Goal: Task Accomplishment & Management: Use online tool/utility

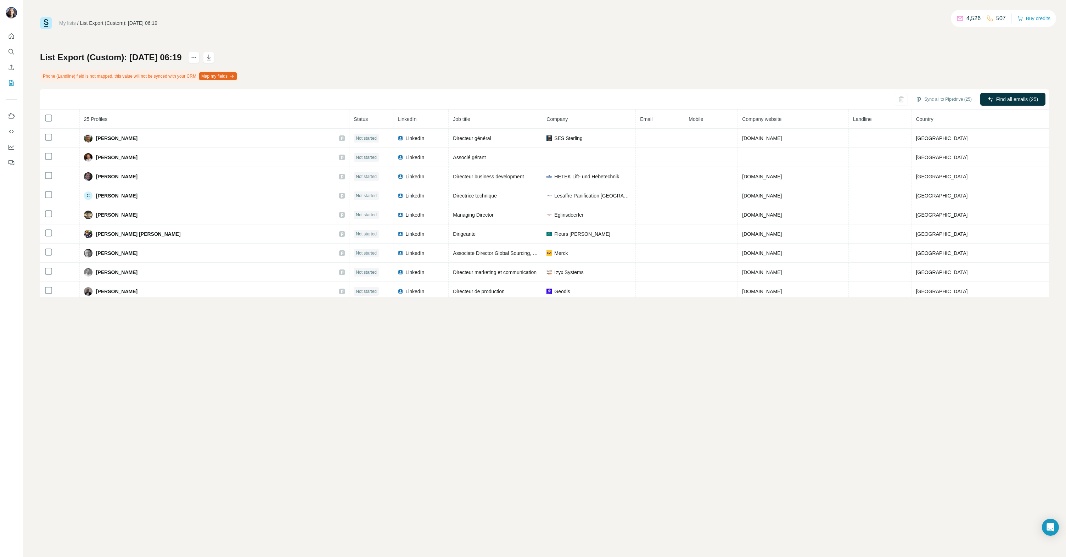
click at [477, 377] on div "My lists / List Export (Custom): [DATE] 06:19 4,526 507 Buy credits List Export…" at bounding box center [544, 278] width 1043 height 557
click at [12, 82] on icon "My lists" at bounding box center [11, 82] width 7 height 7
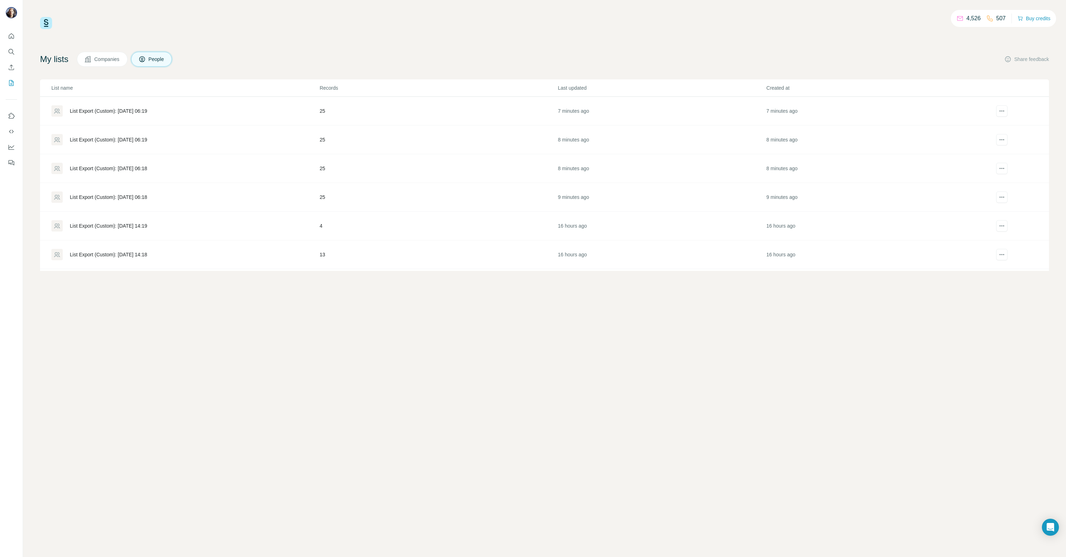
click at [132, 197] on div "List Export (Custom): [DATE] 06:18" at bounding box center [108, 197] width 77 height 7
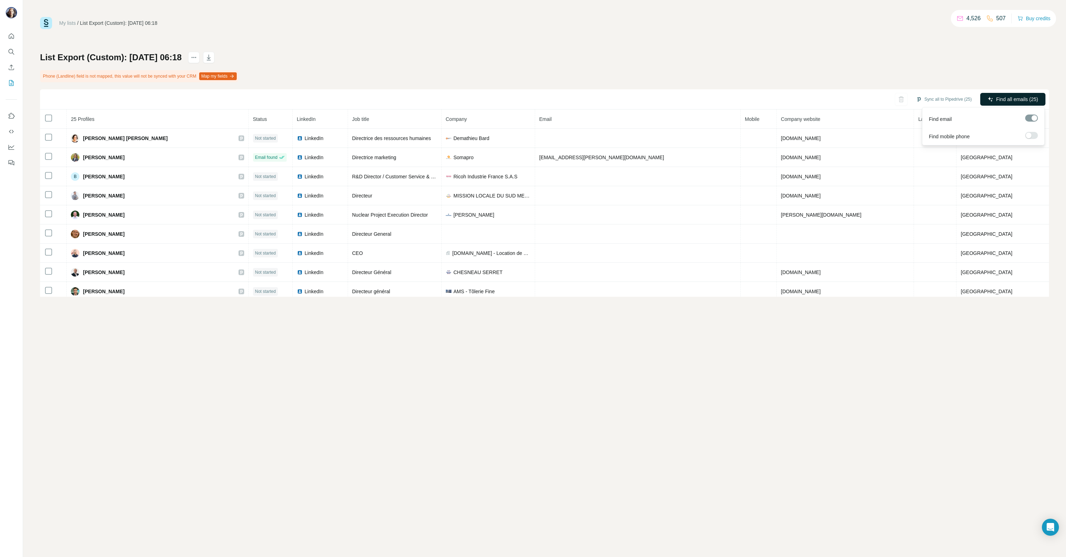
click at [1014, 97] on span "Find all emails (25)" at bounding box center [1017, 99] width 42 height 7
click at [11, 85] on icon "My lists" at bounding box center [11, 82] width 7 height 7
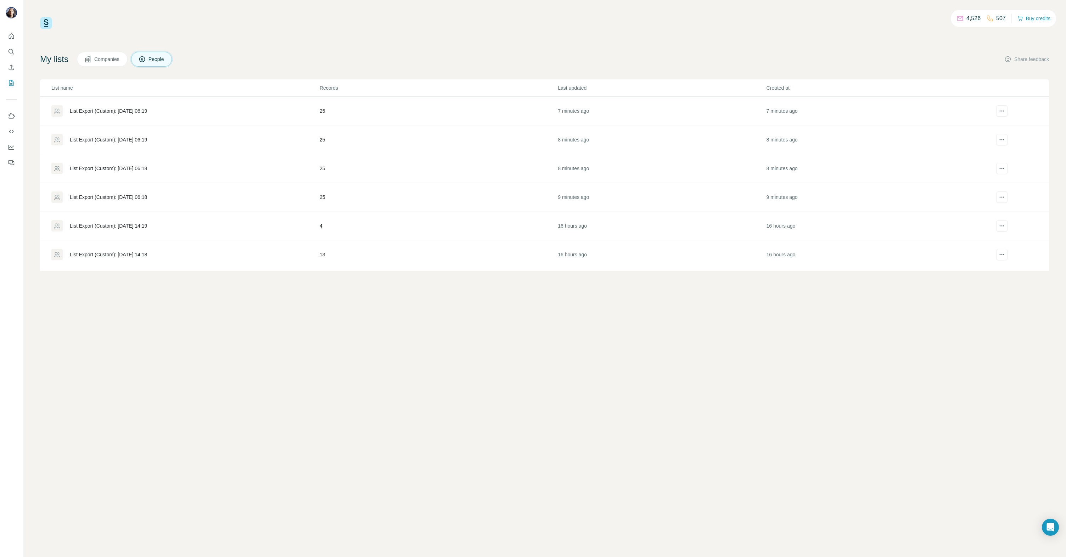
click at [117, 167] on div "List Export (Custom): [DATE] 06:18" at bounding box center [108, 168] width 77 height 7
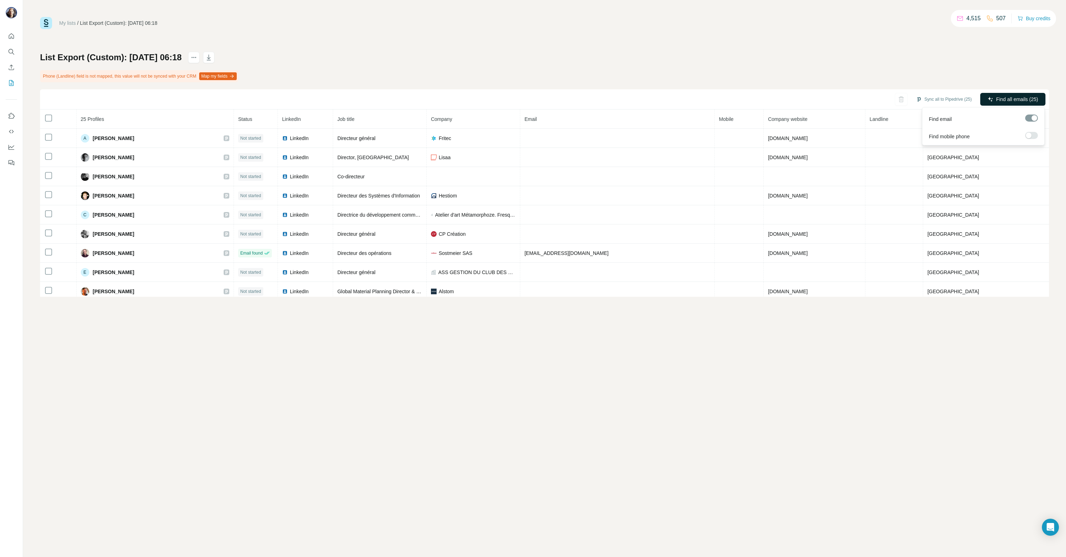
click at [1009, 99] on span "Find all emails (25)" at bounding box center [1017, 99] width 42 height 7
click at [12, 84] on icon "My lists" at bounding box center [11, 82] width 7 height 7
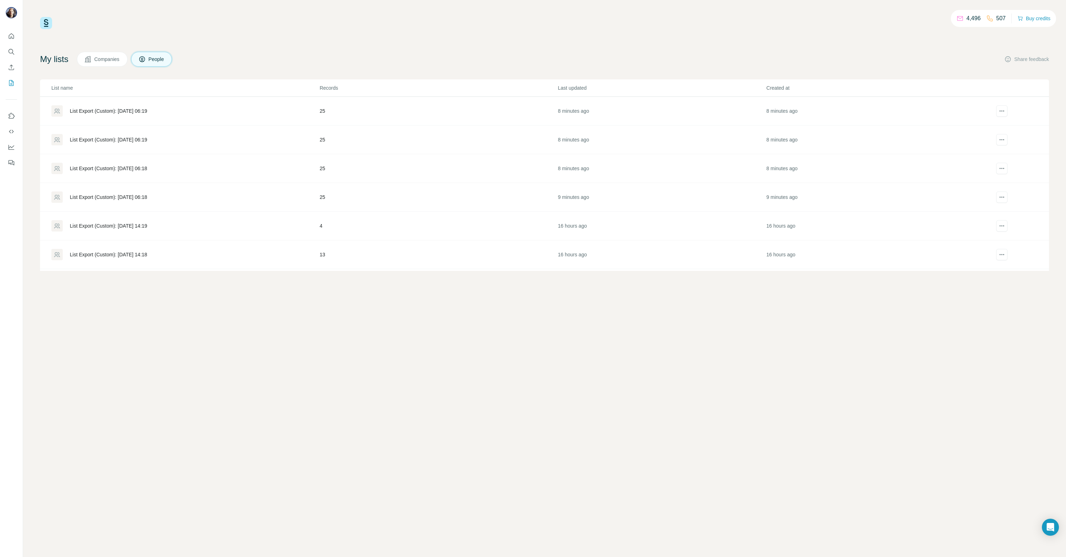
click at [101, 139] on div "List Export (Custom): [DATE] 06:19" at bounding box center [108, 139] width 77 height 7
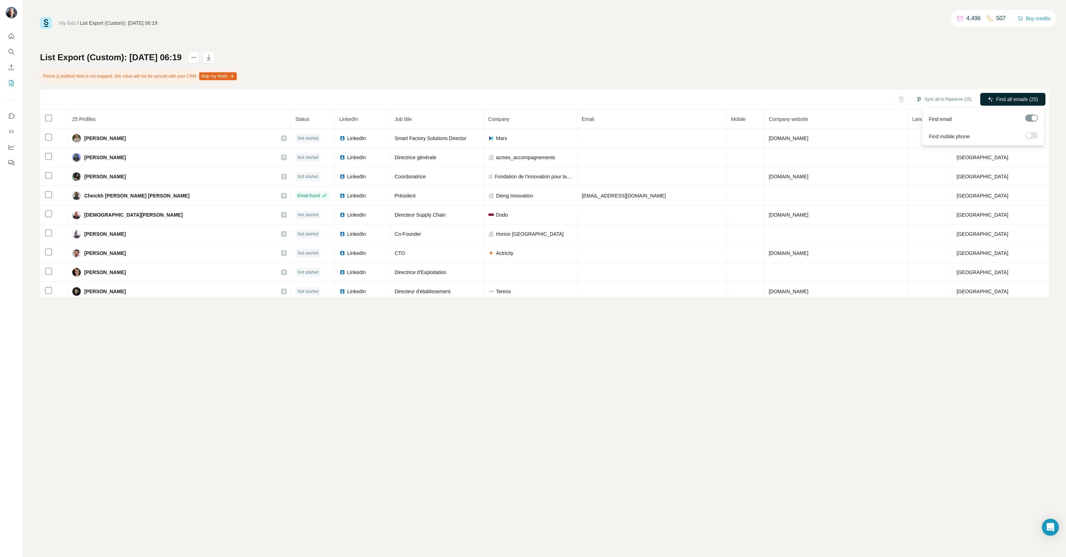
click at [1006, 104] on button "Find all emails (25)" at bounding box center [1013, 99] width 65 height 13
click at [13, 85] on icon "My lists" at bounding box center [11, 83] width 5 height 6
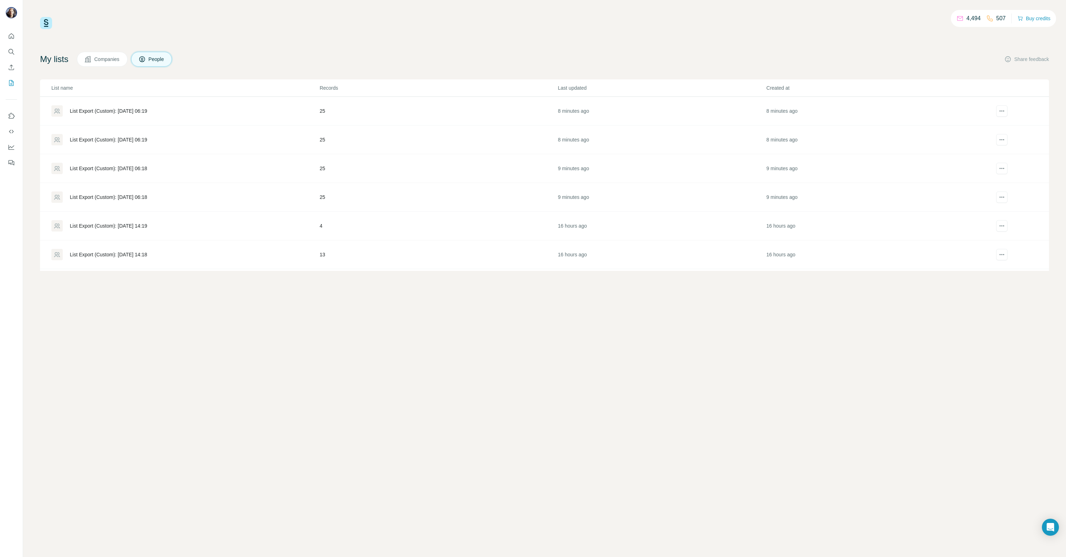
click at [123, 108] on div "List Export (Custom): [DATE] 06:19" at bounding box center [108, 110] width 77 height 7
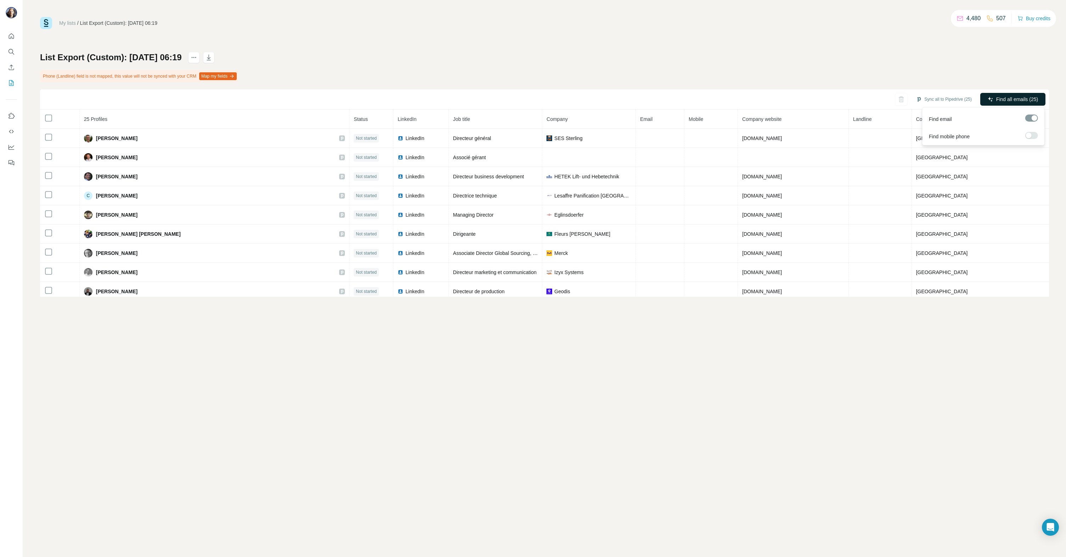
click at [1026, 96] on span "Find all emails (25)" at bounding box center [1017, 99] width 42 height 7
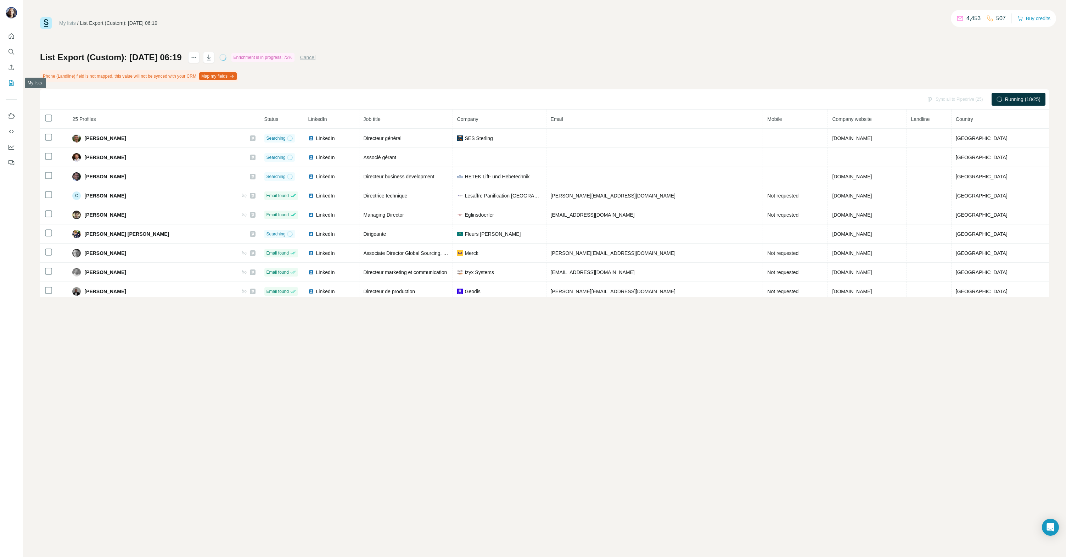
click at [13, 83] on icon "My lists" at bounding box center [11, 82] width 7 height 7
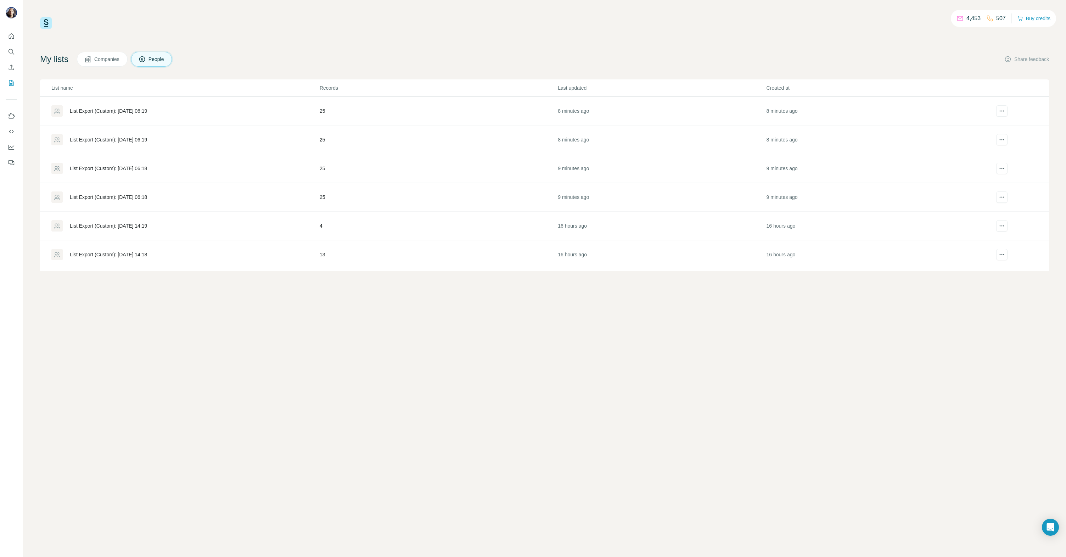
click at [110, 194] on div "List Export (Custom): [DATE] 06:18" at bounding box center [108, 197] width 77 height 7
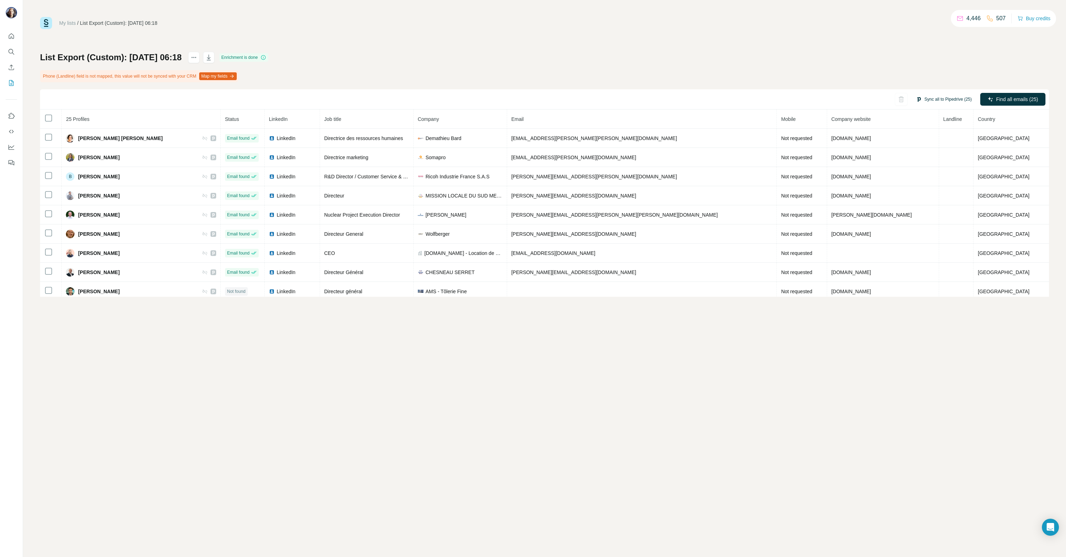
click at [933, 97] on button "Sync all to Pipedrive (25)" at bounding box center [944, 99] width 66 height 11
click at [926, 215] on button "Sync all to Pipedrive" at bounding box center [934, 221] width 79 height 14
click at [12, 85] on icon "My lists" at bounding box center [11, 83] width 5 height 6
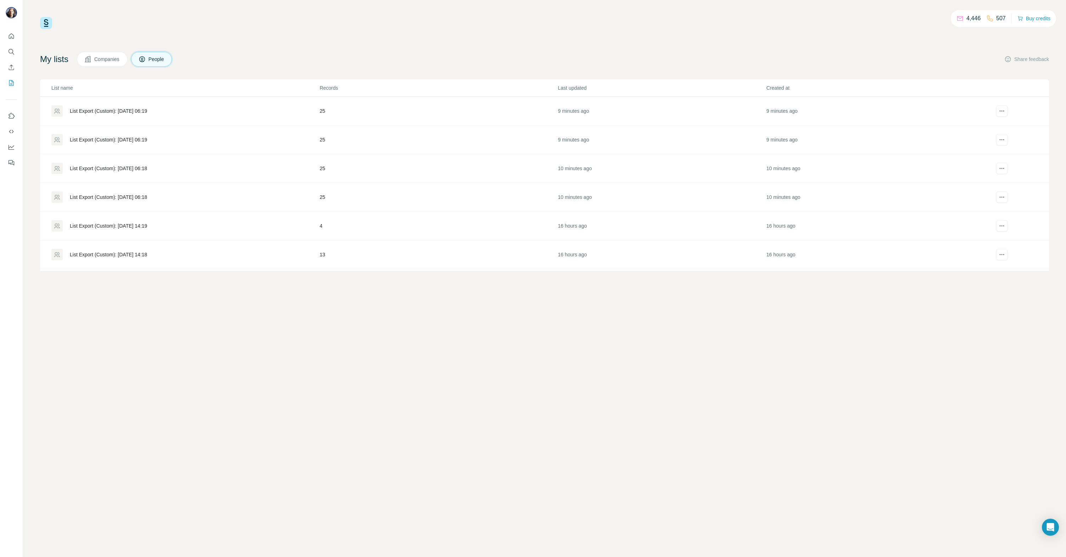
click at [113, 167] on div "List Export (Custom): [DATE] 06:18" at bounding box center [108, 168] width 77 height 7
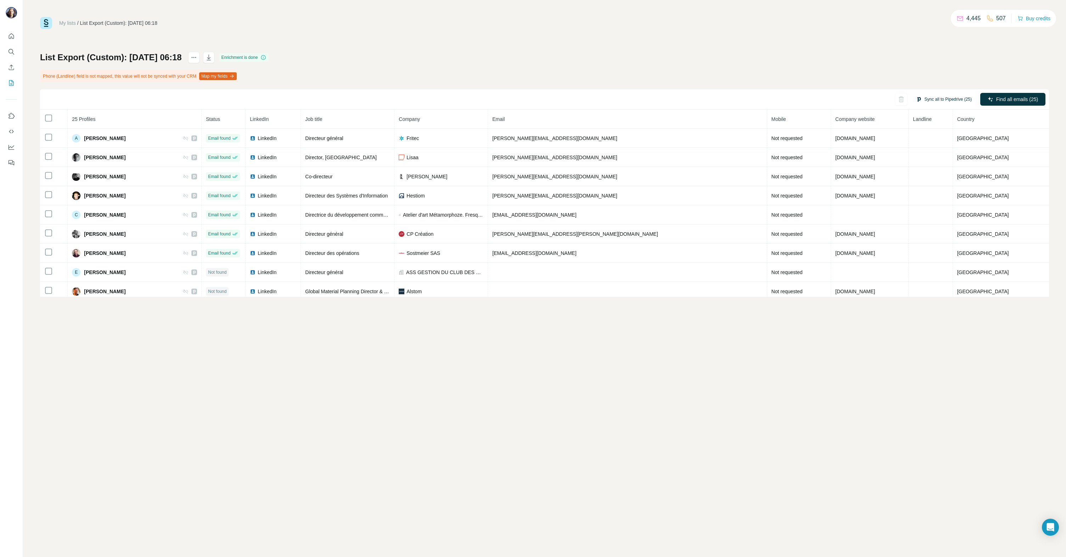
click at [929, 99] on button "Sync all to Pipedrive (25)" at bounding box center [944, 99] width 66 height 11
click at [937, 219] on button "Sync all to Pipedrive" at bounding box center [934, 221] width 79 height 14
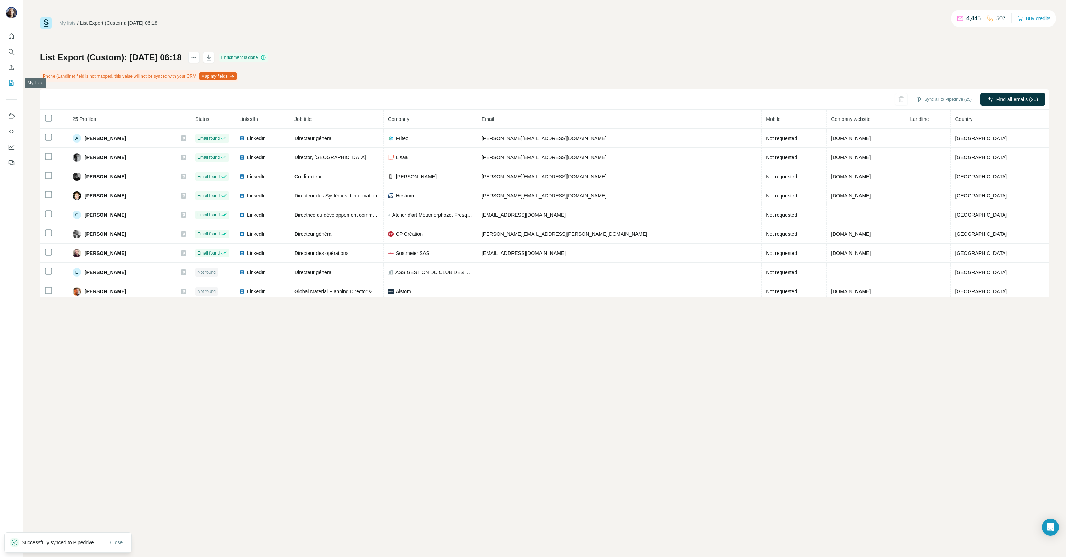
click at [12, 84] on icon "My lists" at bounding box center [11, 82] width 7 height 7
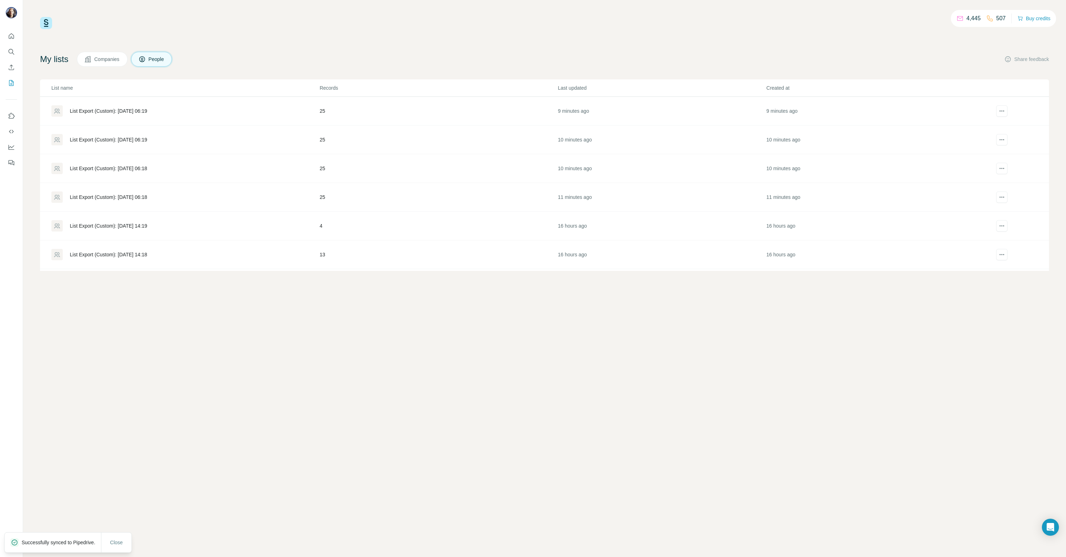
click at [123, 137] on div "List Export (Custom): [DATE] 06:19" at bounding box center [108, 139] width 77 height 7
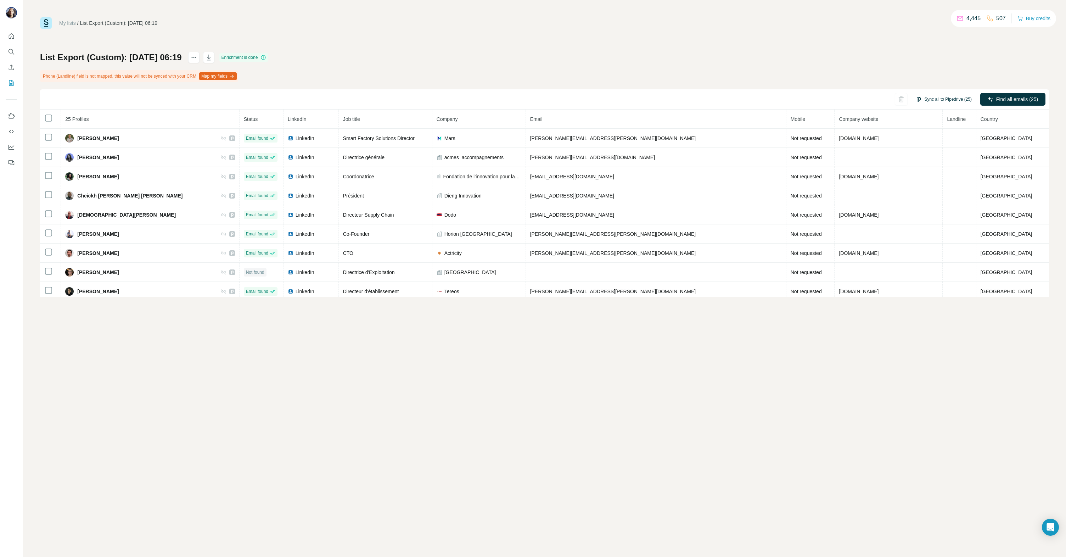
click at [927, 99] on button "Sync all to Pipedrive (25)" at bounding box center [944, 99] width 66 height 11
click at [919, 219] on button "Sync all to Pipedrive" at bounding box center [934, 221] width 79 height 14
click at [12, 82] on icon "My lists" at bounding box center [12, 82] width 4 height 5
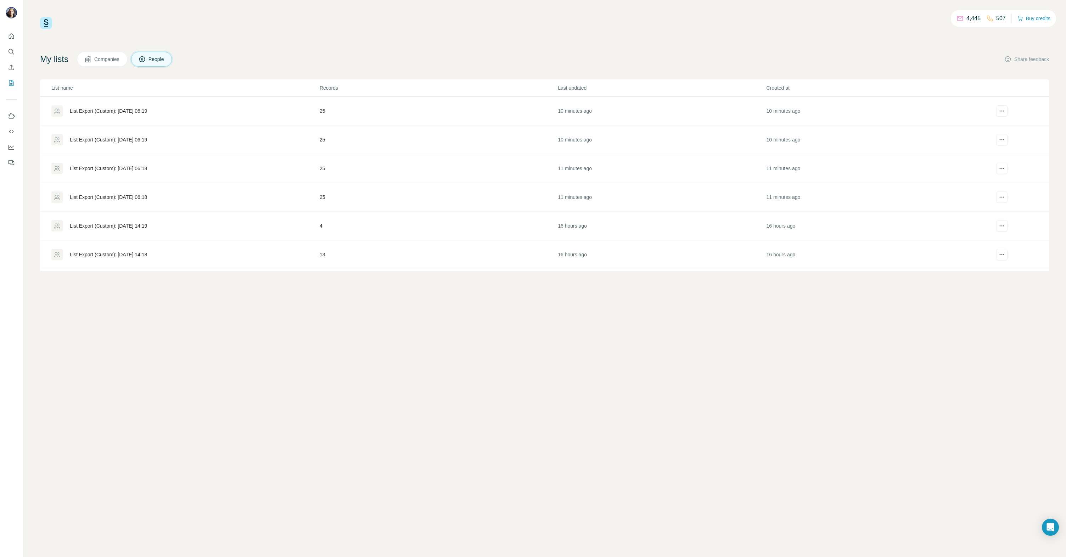
click at [112, 137] on div "List Export (Custom): [DATE] 06:19" at bounding box center [108, 139] width 77 height 7
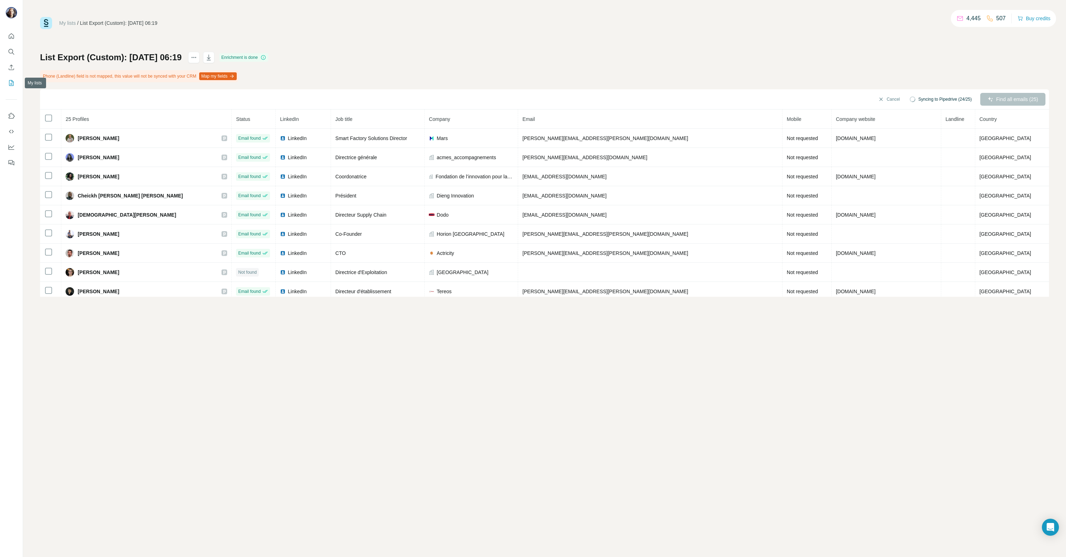
click at [11, 77] on button "My lists" at bounding box center [11, 83] width 11 height 13
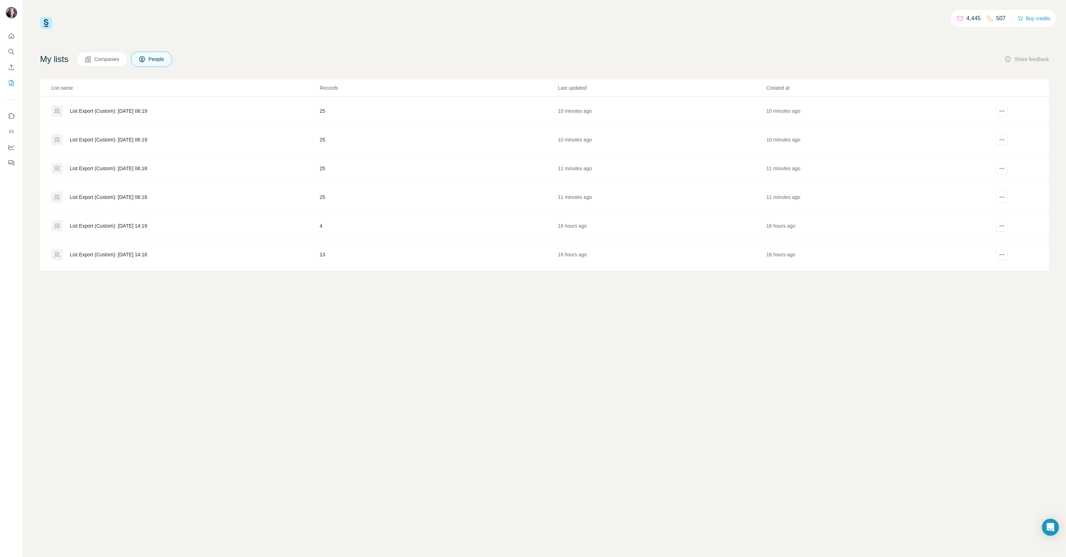
click at [110, 112] on div "List Export (Custom): [DATE] 06:19" at bounding box center [108, 110] width 77 height 7
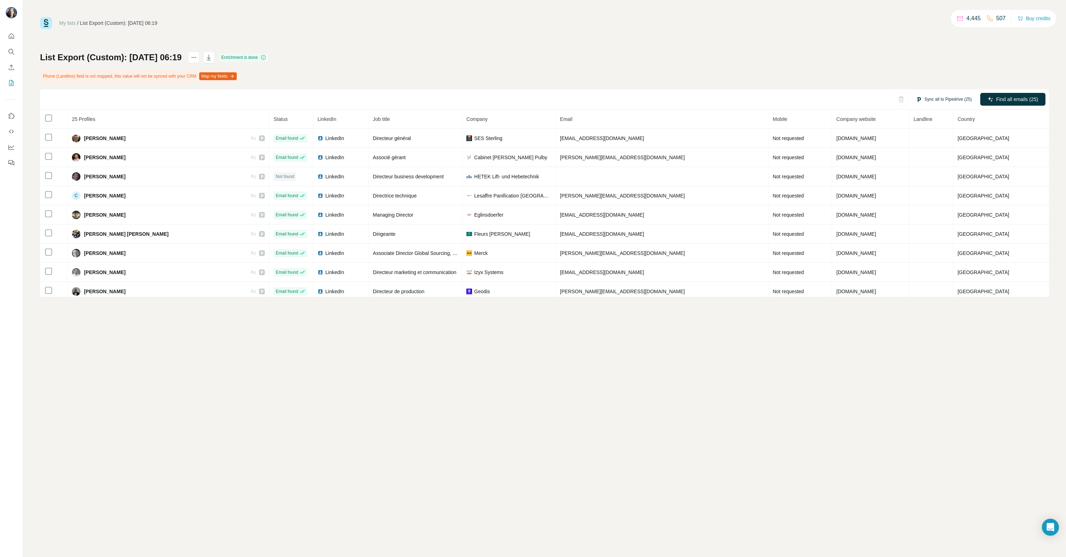
click at [954, 99] on button "Sync all to Pipedrive (25)" at bounding box center [944, 99] width 66 height 11
click at [934, 223] on button "Sync all to Pipedrive" at bounding box center [934, 221] width 79 height 14
